Goal: Task Accomplishment & Management: Manage account settings

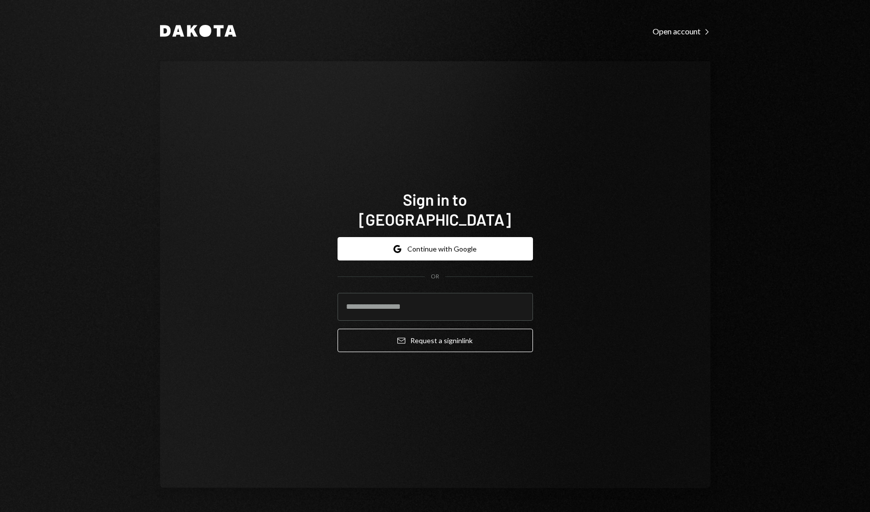
type input "**********"
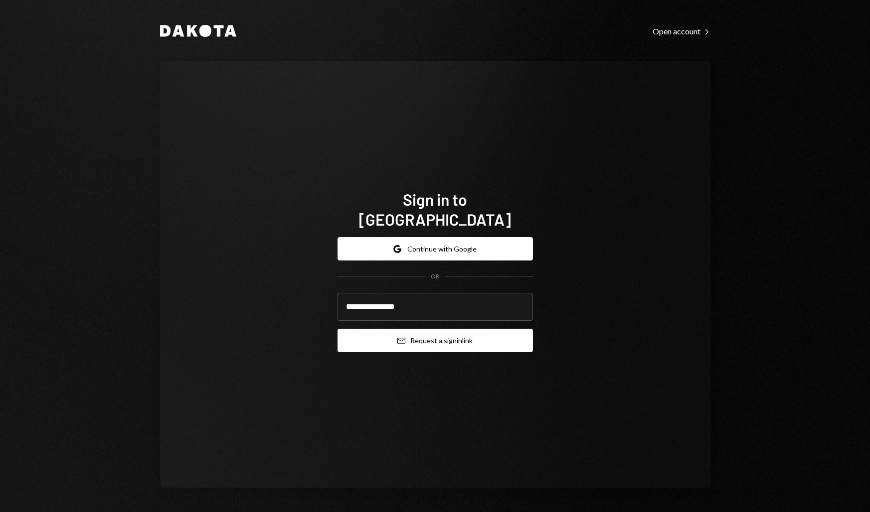
click at [424, 329] on button "Email Request a sign in link" at bounding box center [434, 340] width 195 height 23
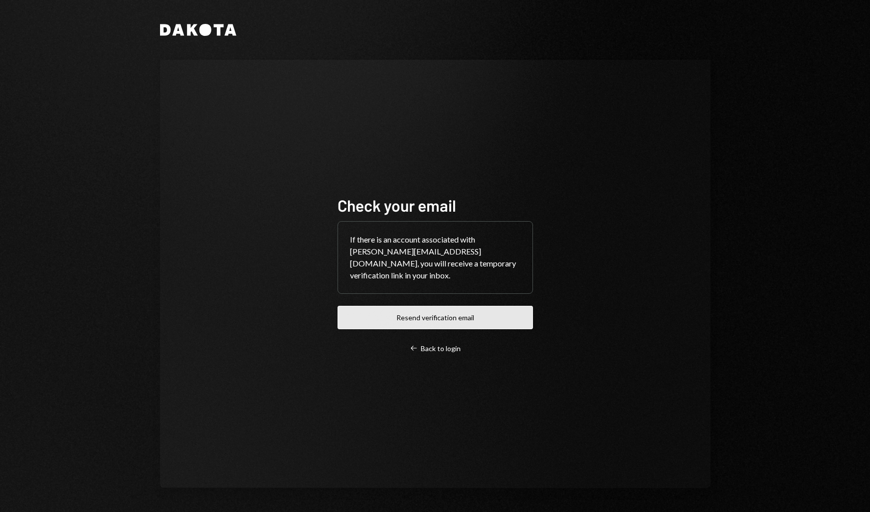
click at [473, 306] on button "Resend verification email" at bounding box center [434, 317] width 195 height 23
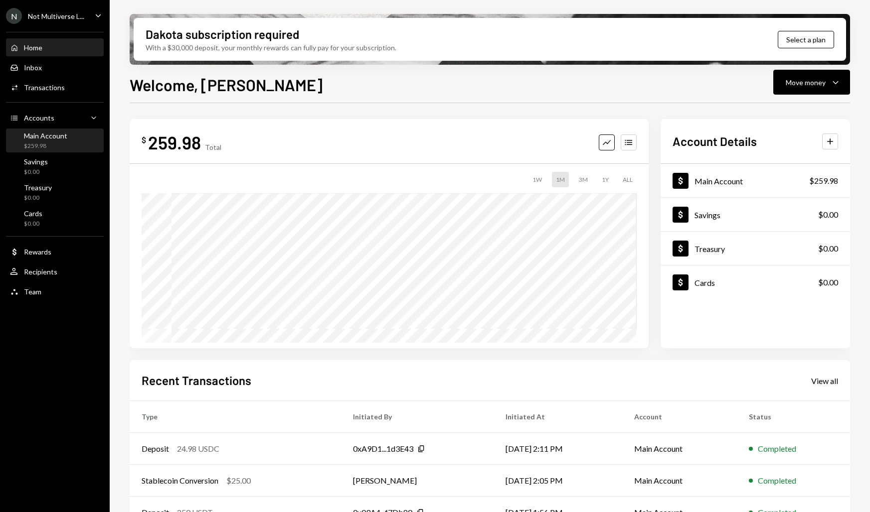
click at [58, 137] on div "Main Account" at bounding box center [45, 136] width 43 height 8
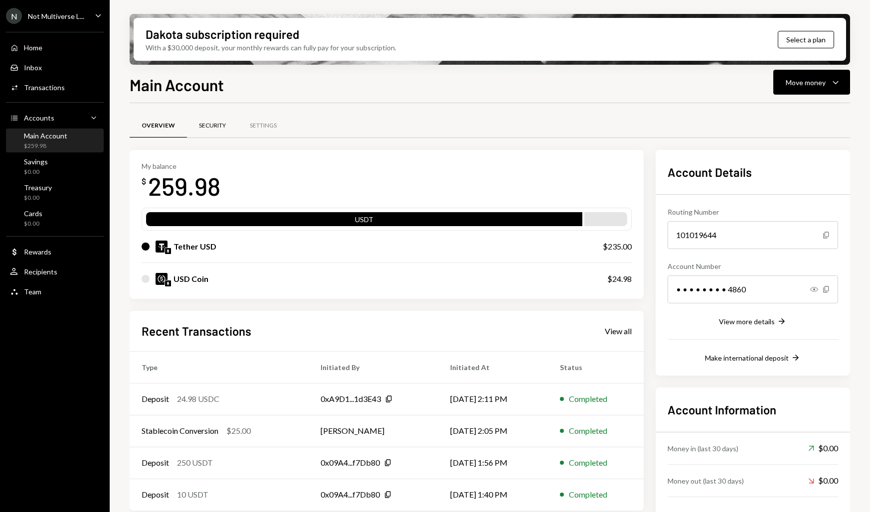
click at [224, 126] on div "Security" at bounding box center [212, 126] width 27 height 8
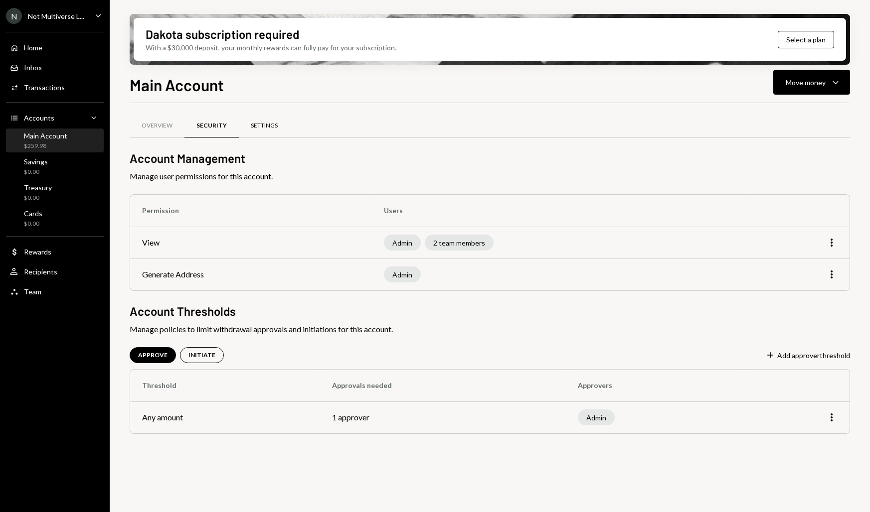
click at [255, 126] on div "Settings" at bounding box center [264, 126] width 27 height 8
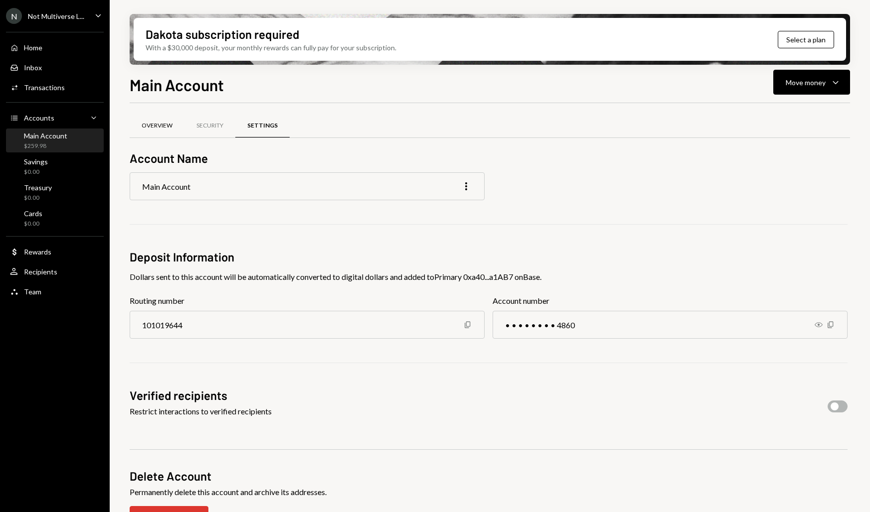
click at [155, 119] on div "Overview" at bounding box center [157, 126] width 55 height 24
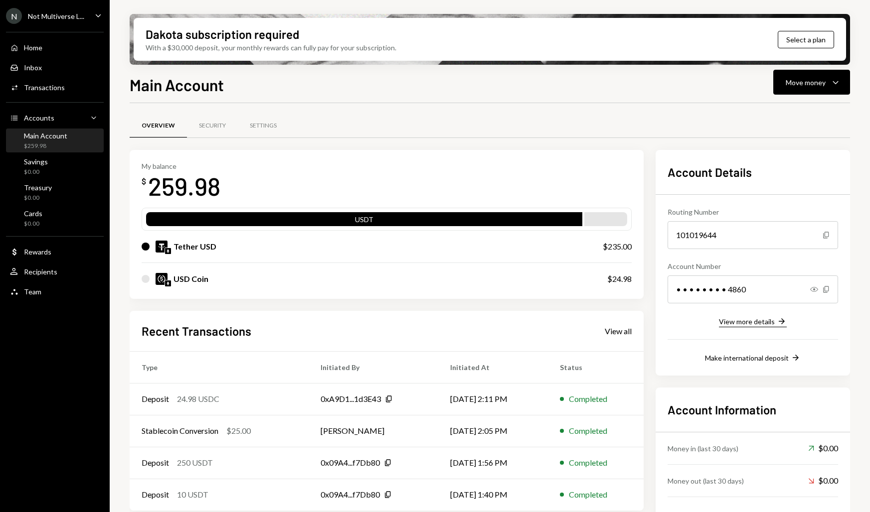
click at [751, 321] on div "View more details" at bounding box center [747, 321] width 56 height 8
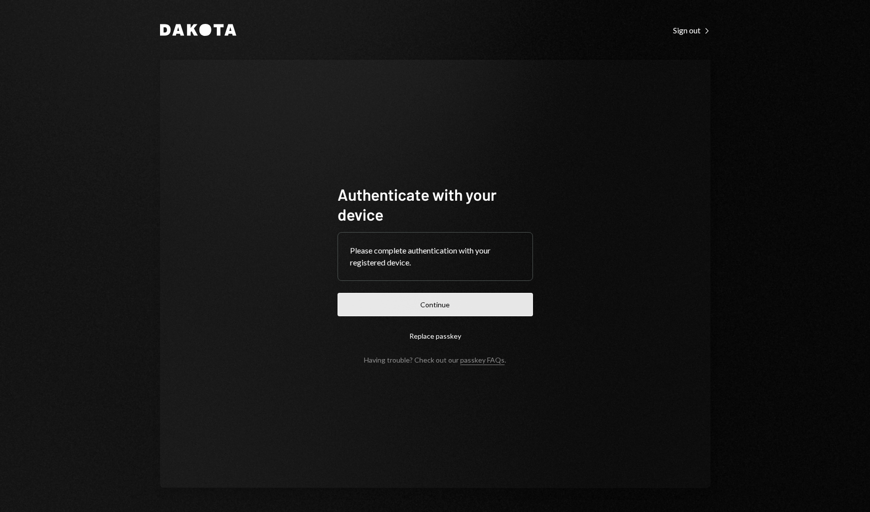
click at [422, 301] on button "Continue" at bounding box center [434, 304] width 195 height 23
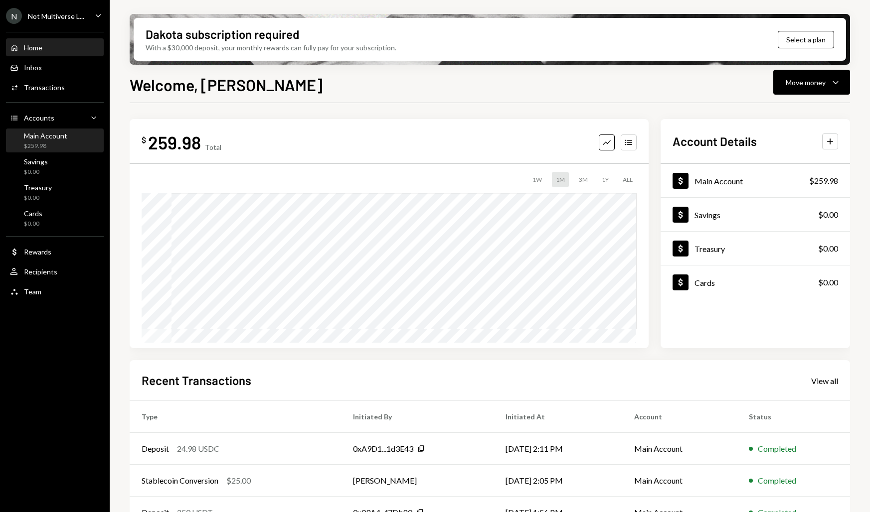
click at [81, 149] on div "Main Account $259.98" at bounding box center [55, 141] width 90 height 19
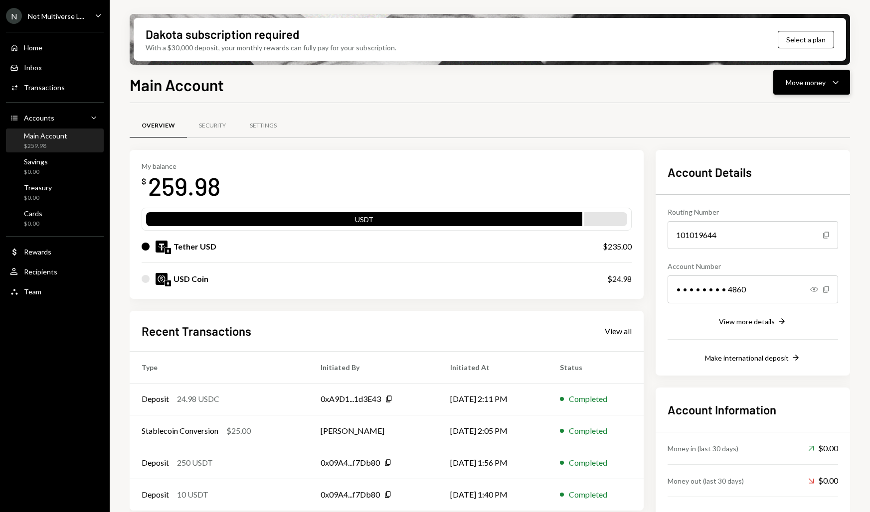
click at [833, 91] on button "Move money Caret Down" at bounding box center [811, 82] width 77 height 25
click at [599, 131] on div "Overview Security Settings" at bounding box center [490, 125] width 720 height 25
click at [46, 137] on div "Main Account" at bounding box center [45, 136] width 43 height 8
click at [223, 174] on div "My balance $ 259.98" at bounding box center [387, 182] width 490 height 40
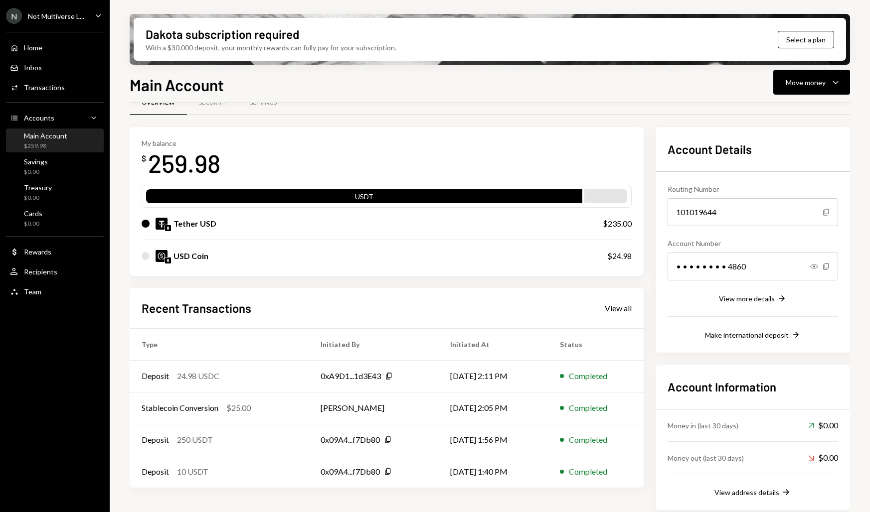
scroll to position [29, 0]
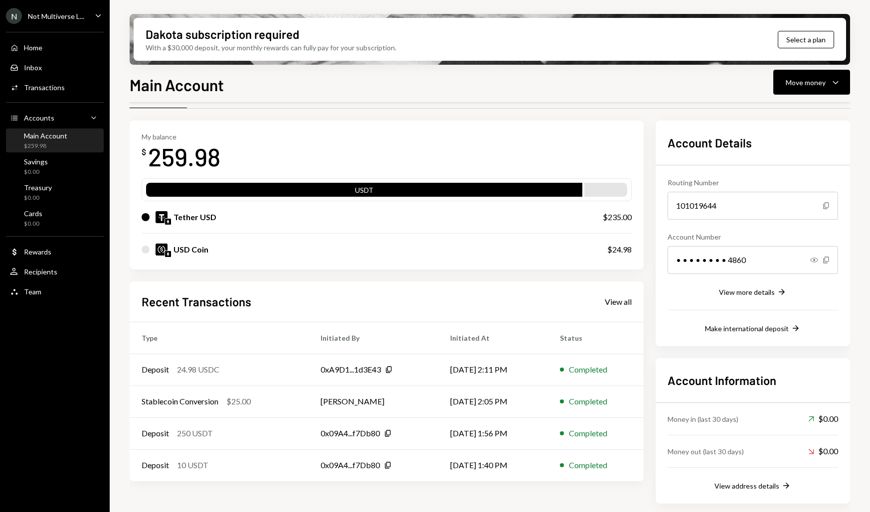
click at [713, 383] on h2 "Account Information" at bounding box center [752, 380] width 170 height 16
click at [752, 487] on div "View address details" at bounding box center [746, 486] width 65 height 8
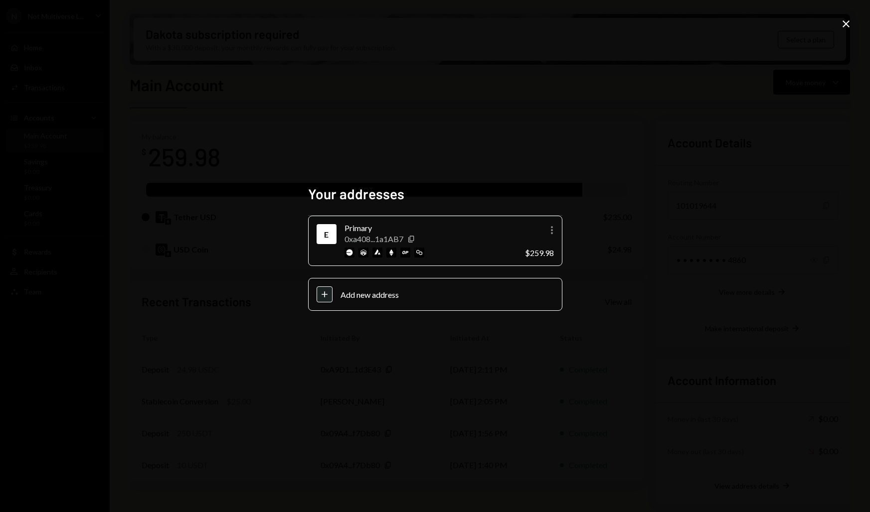
click at [424, 229] on div "Primary" at bounding box center [430, 228] width 172 height 12
click at [850, 28] on icon "Close" at bounding box center [846, 24] width 12 height 12
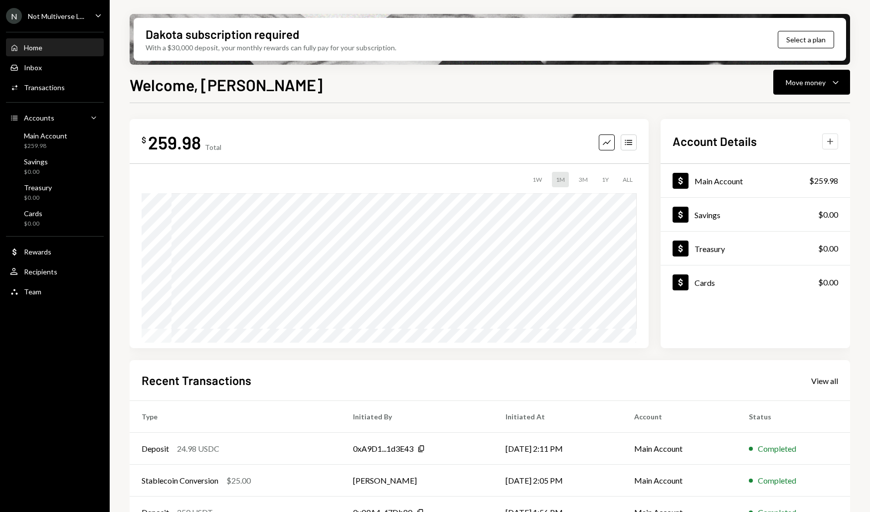
click at [832, 139] on icon "Plus" at bounding box center [830, 142] width 10 height 10
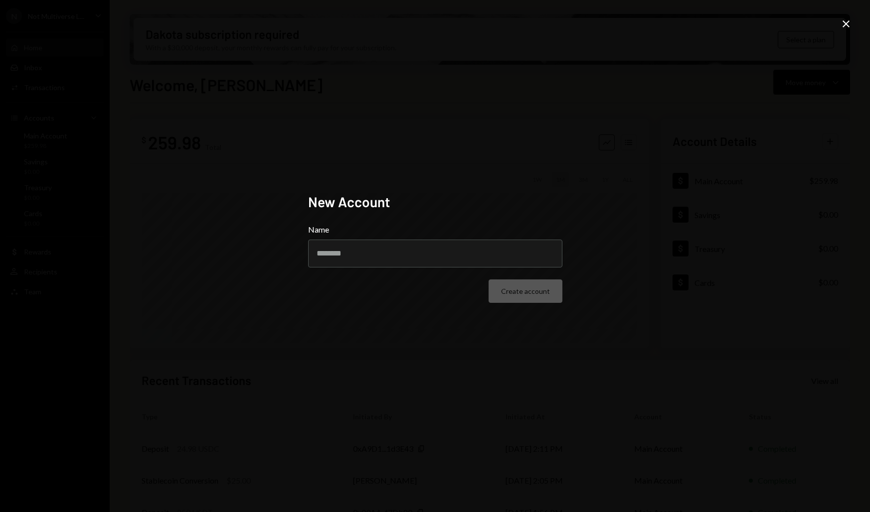
drag, startPoint x: 760, startPoint y: 138, endPoint x: 754, endPoint y: 139, distance: 7.0
click at [754, 139] on div "New Account Name Create account Close" at bounding box center [435, 256] width 870 height 512
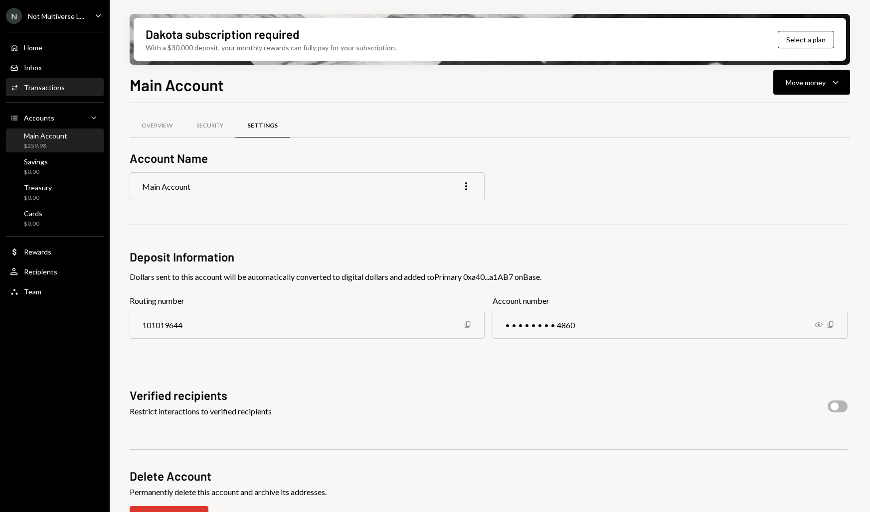
click at [60, 84] on div "Transactions" at bounding box center [44, 87] width 41 height 8
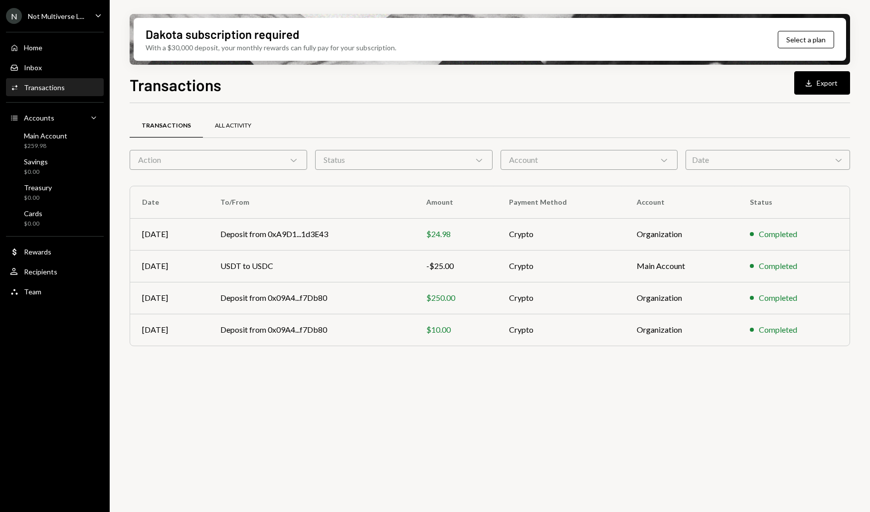
click at [241, 132] on div "All Activity" at bounding box center [233, 126] width 60 height 24
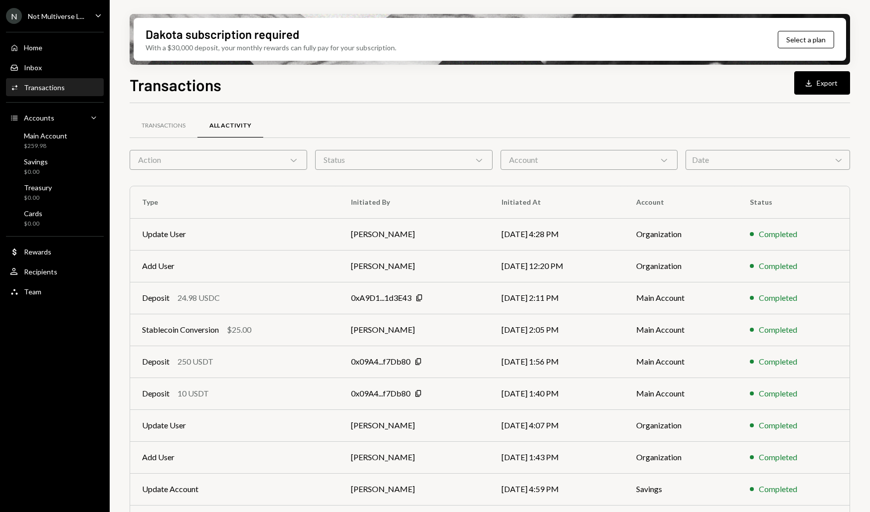
click at [739, 165] on div "Date Chevron Down" at bounding box center [767, 160] width 164 height 20
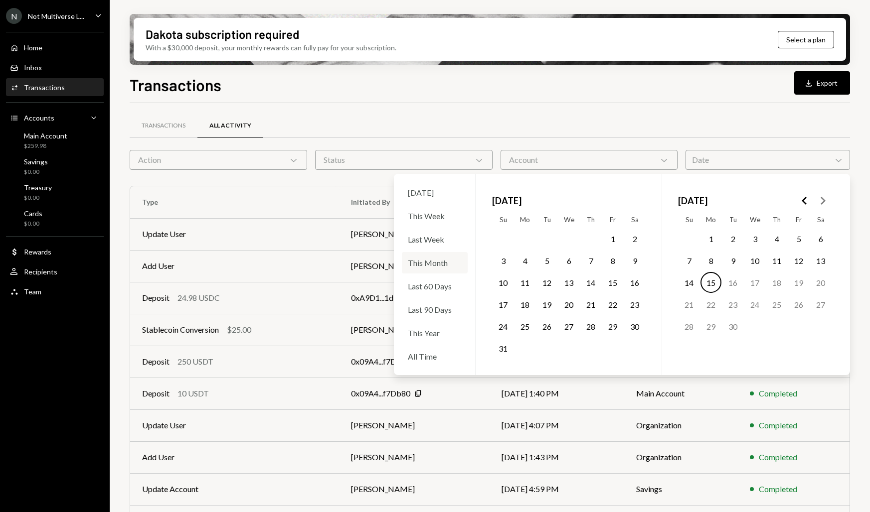
click at [443, 261] on div "This Month" at bounding box center [435, 262] width 66 height 21
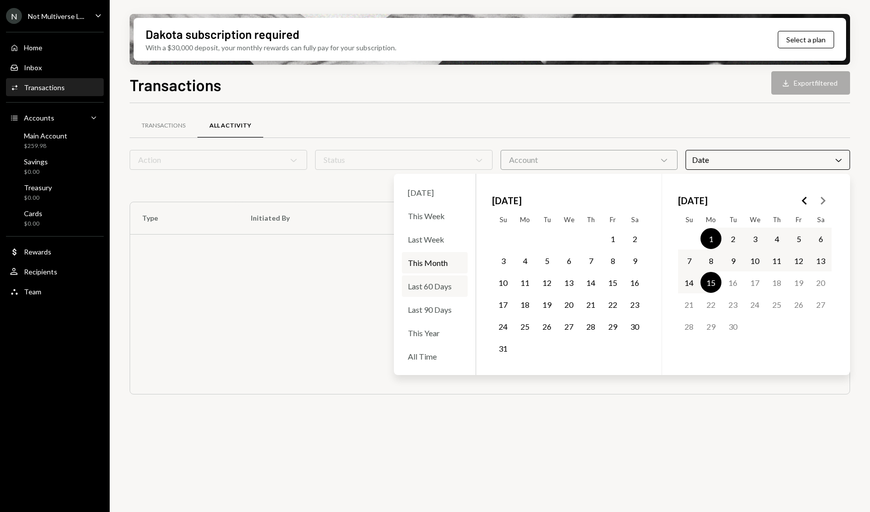
click at [441, 283] on div "Last 60 Days" at bounding box center [435, 286] width 66 height 21
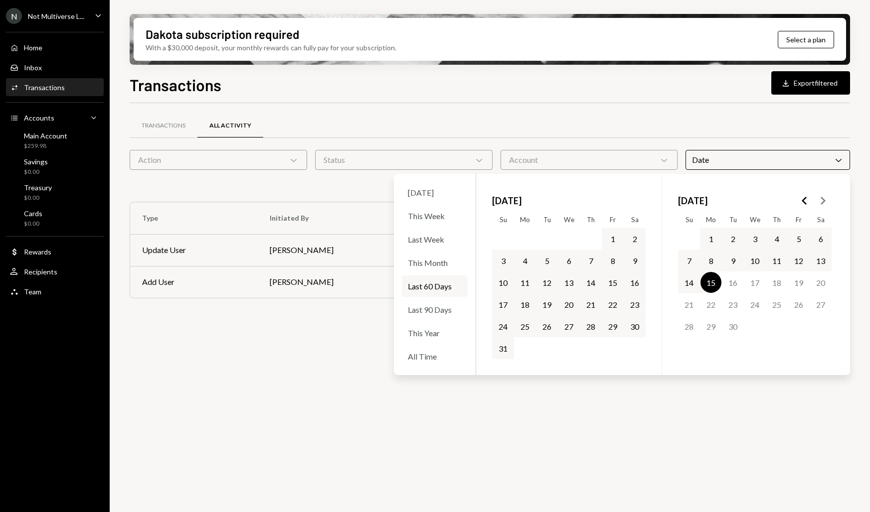
click at [442, 320] on div "Today This Week Last Week This Month Last 60 Days Last 90 Days This Year All Ti…" at bounding box center [435, 274] width 82 height 201
click at [443, 310] on div "Last 90 Days" at bounding box center [435, 309] width 66 height 21
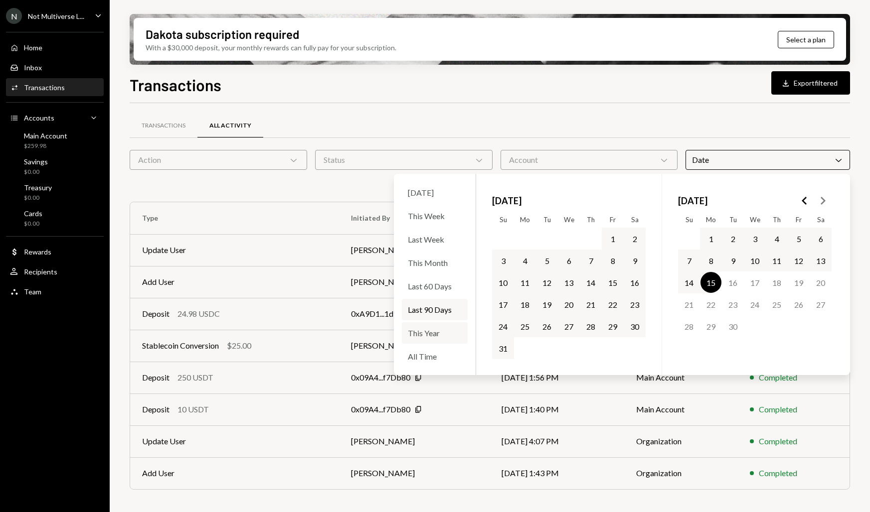
click at [435, 328] on div "This Year" at bounding box center [435, 332] width 66 height 21
click at [490, 127] on div "Transactions All Activity" at bounding box center [490, 125] width 720 height 25
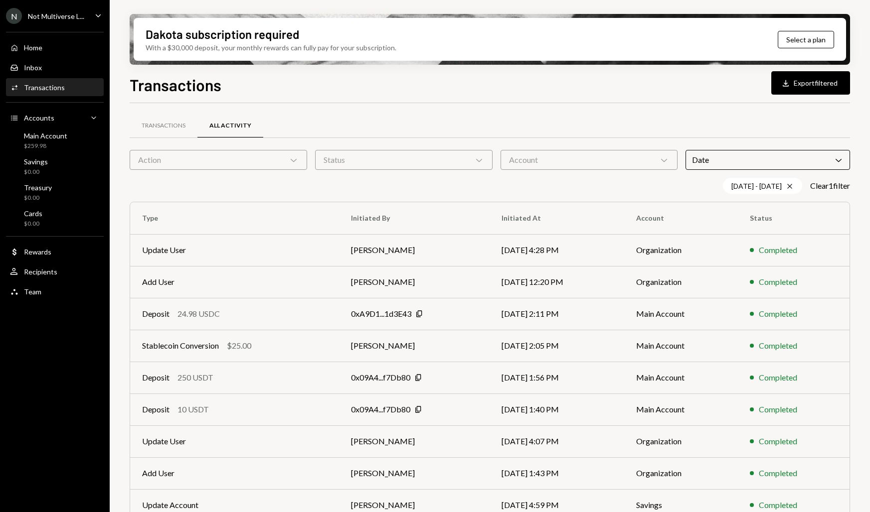
scroll to position [71, 0]
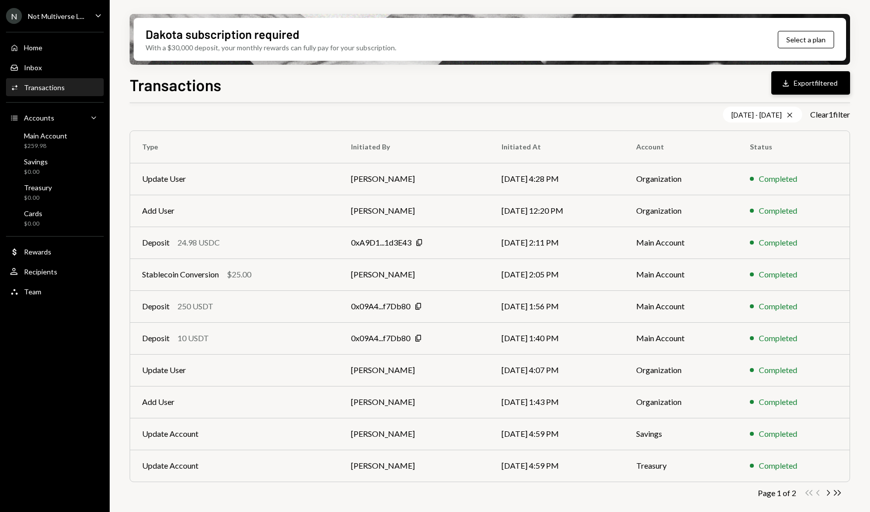
click at [812, 81] on button "Download Export filtered" at bounding box center [810, 82] width 79 height 23
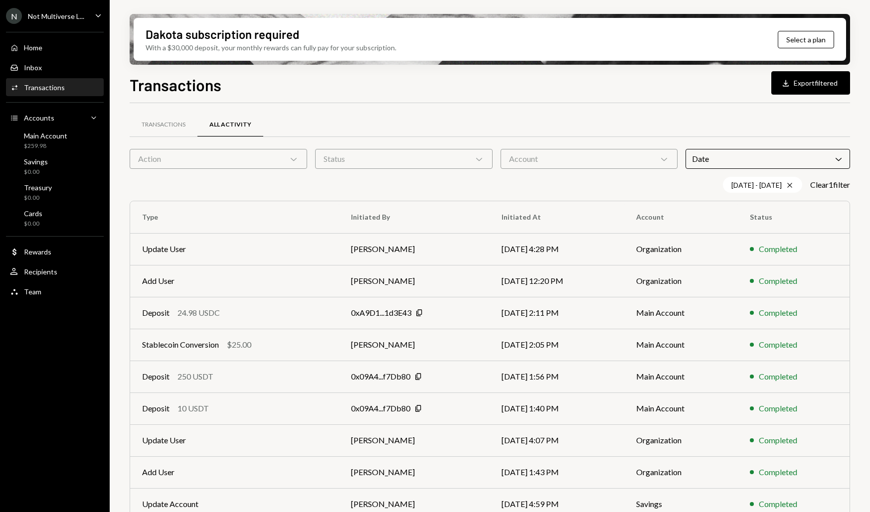
scroll to position [0, 0]
click at [709, 158] on div "Date Chevron Down" at bounding box center [767, 160] width 164 height 20
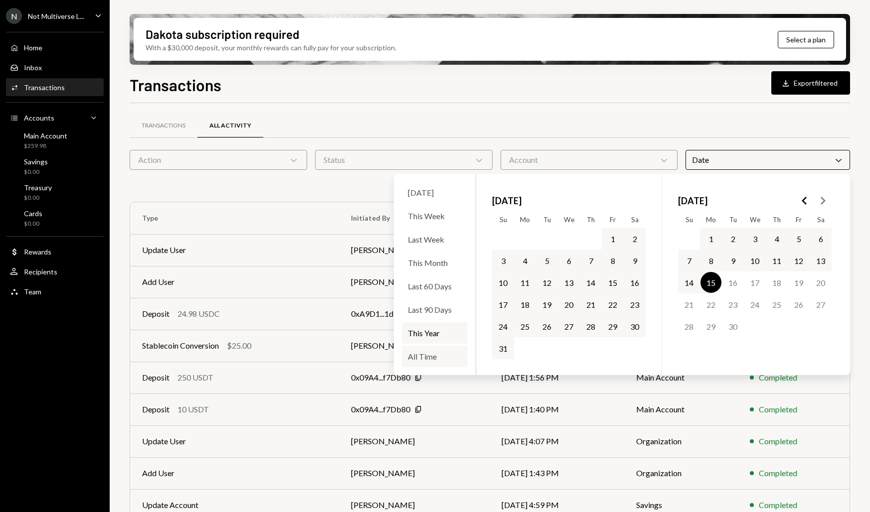
click at [432, 353] on div "All Time" at bounding box center [435, 356] width 66 height 21
click at [562, 130] on div "Transactions All Activity" at bounding box center [490, 125] width 720 height 25
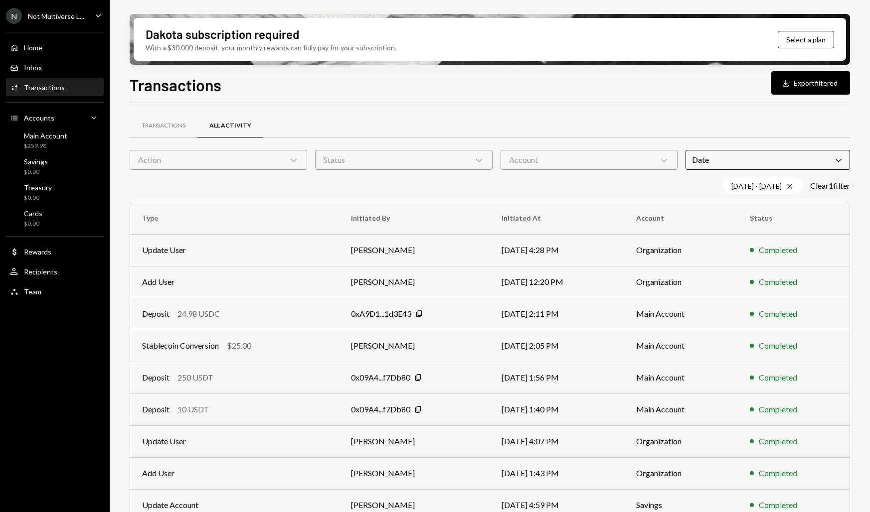
scroll to position [71, 0]
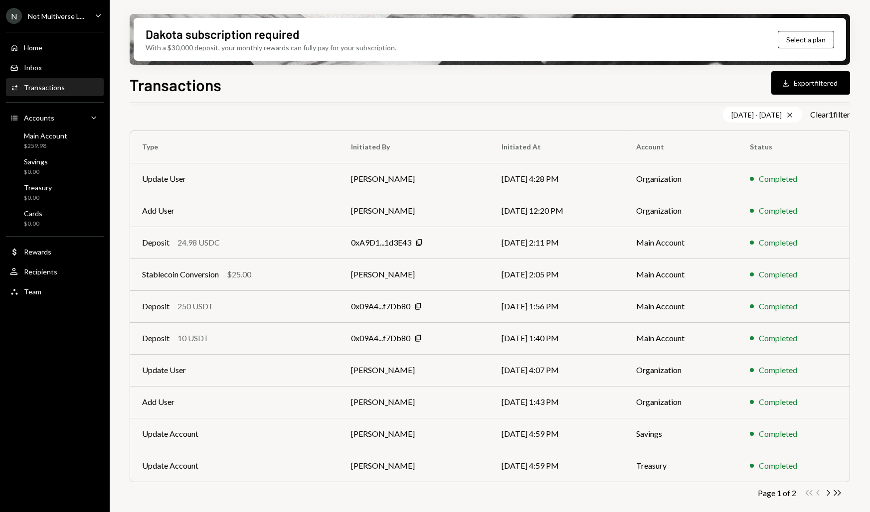
click at [790, 81] on div "Download" at bounding box center [786, 83] width 13 height 10
